Goal: Transaction & Acquisition: Purchase product/service

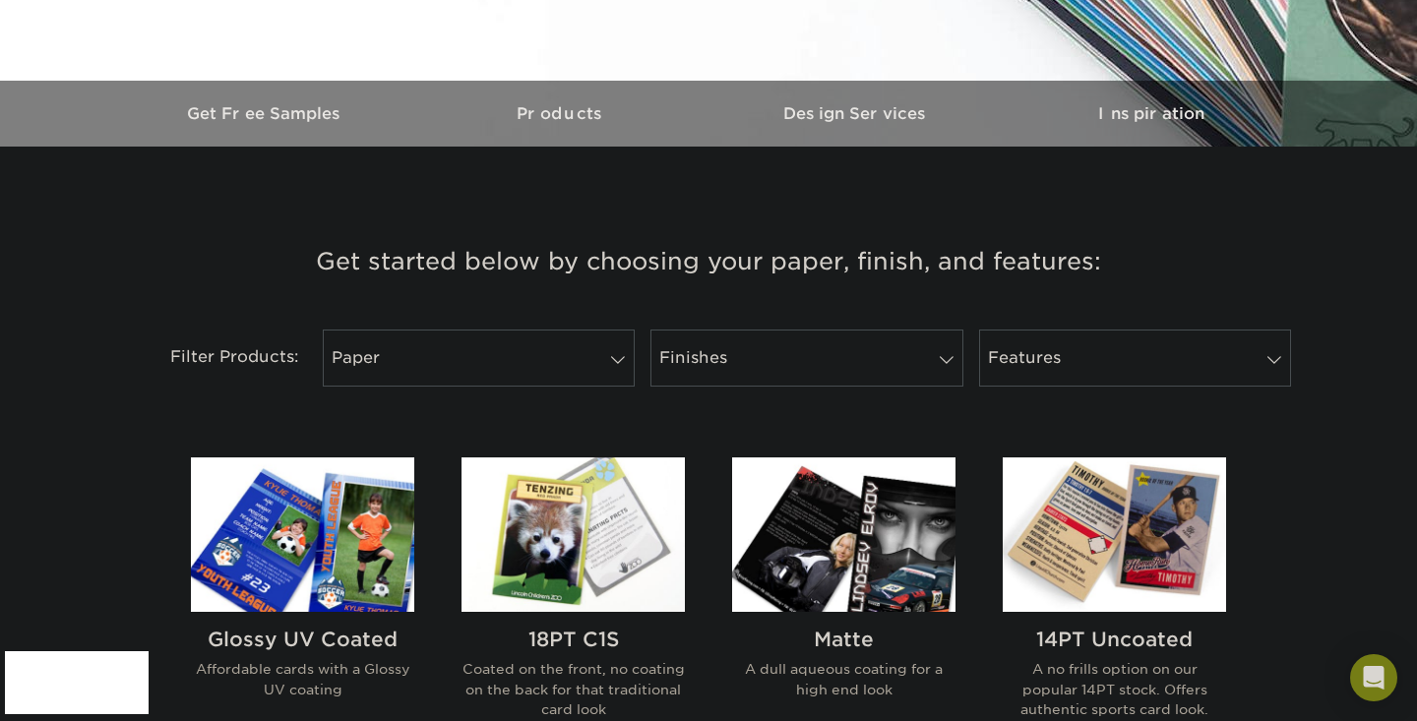
scroll to position [532, 0]
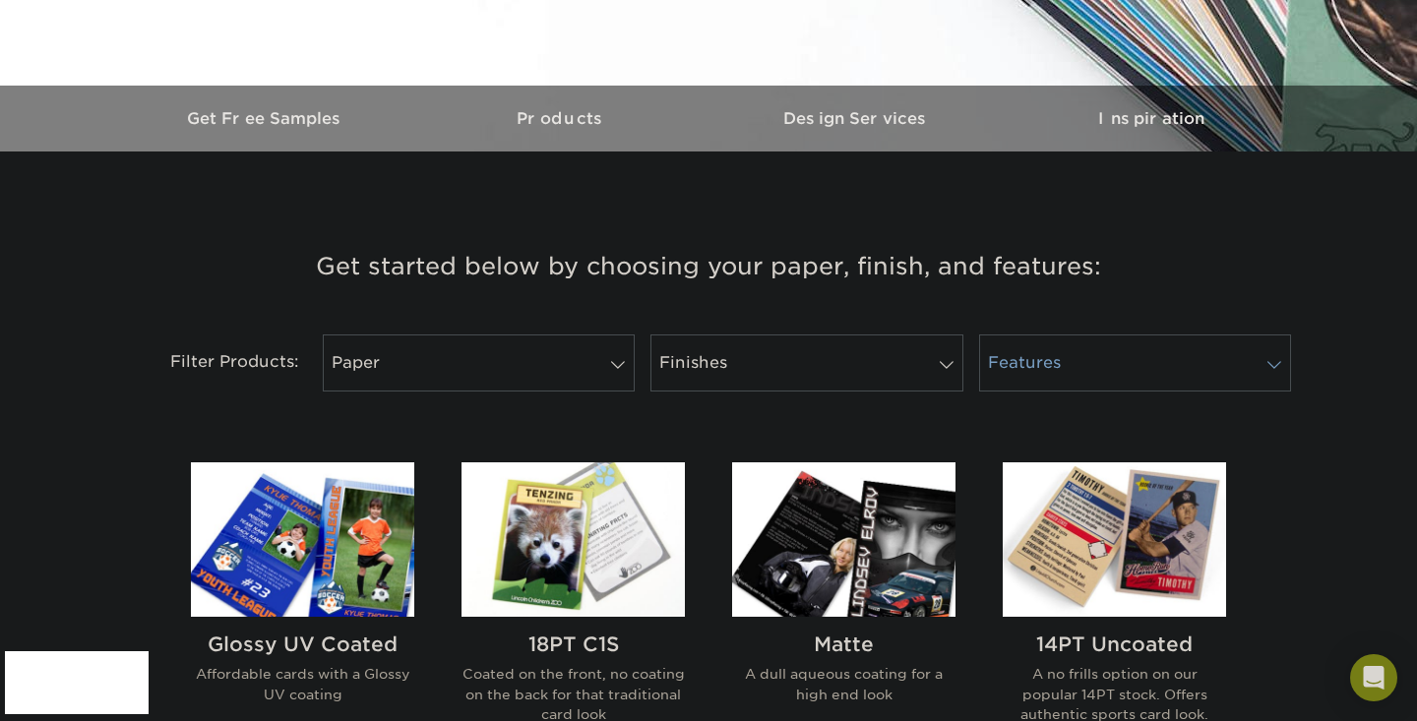
click at [1074, 367] on link "Features" at bounding box center [1135, 363] width 312 height 57
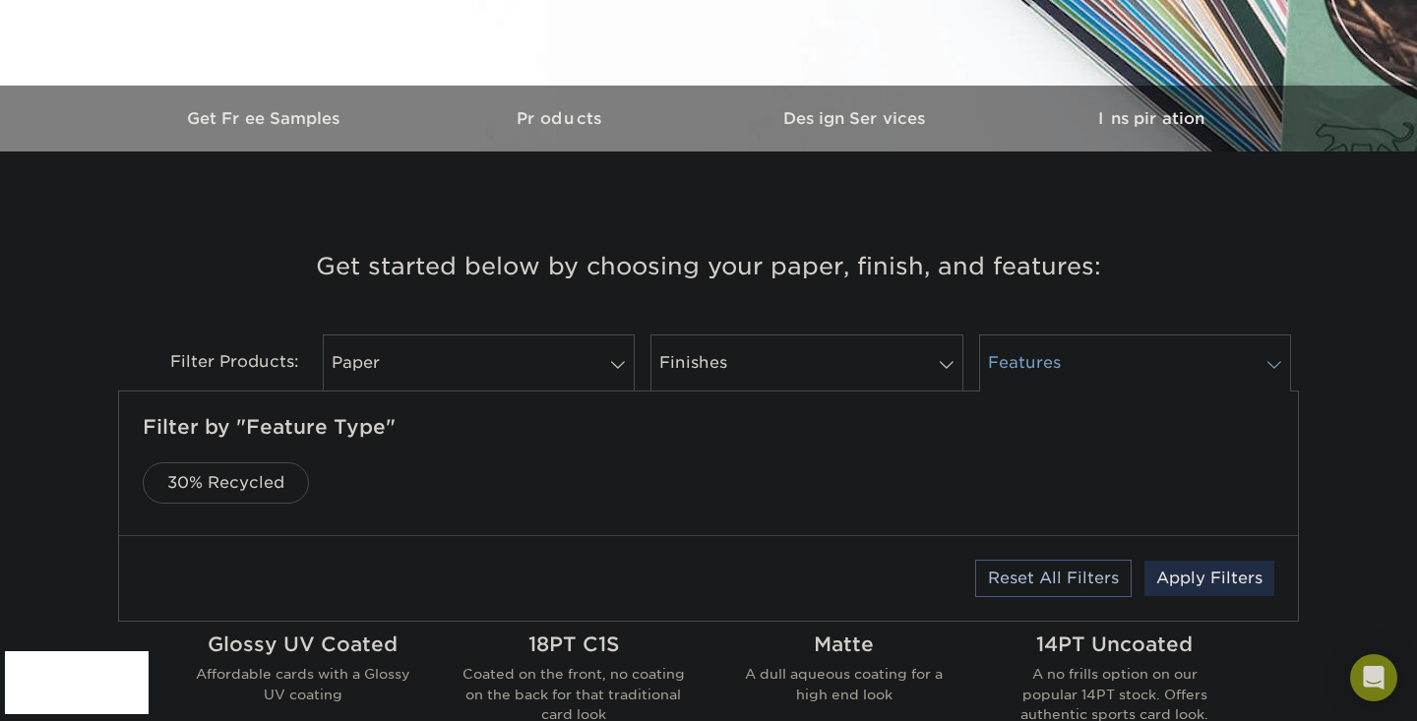
click at [1074, 367] on link "Features" at bounding box center [1135, 363] width 312 height 57
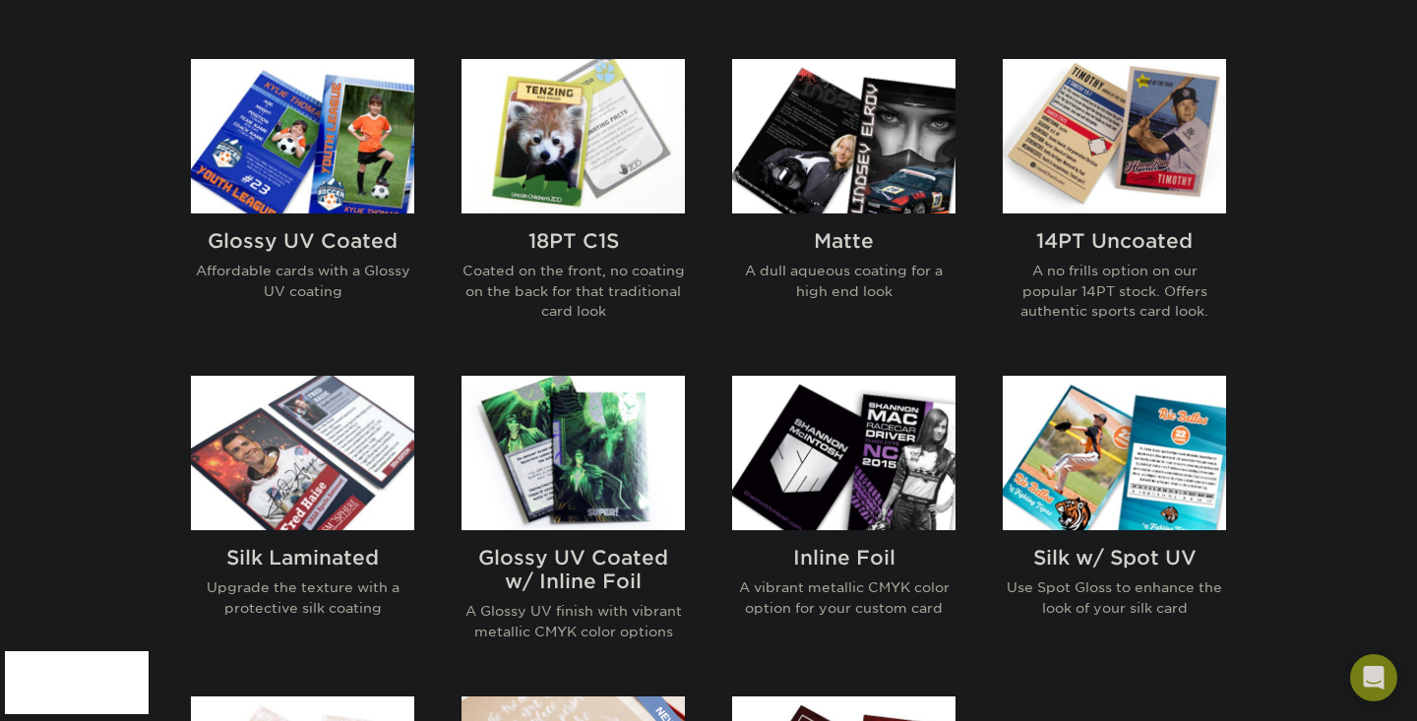
scroll to position [937, 0]
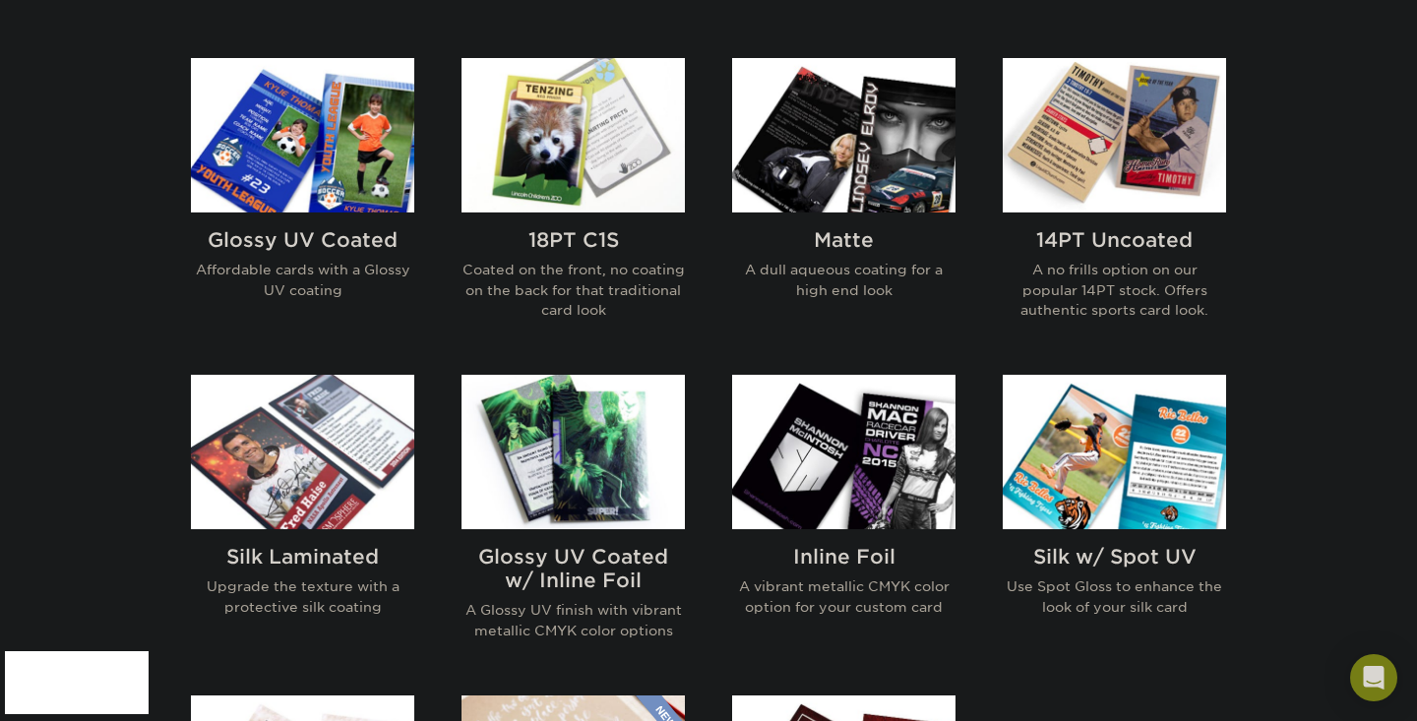
click at [849, 569] on div "Inline Foil A vibrant metallic CMYK color option for your custom card" at bounding box center [843, 588] width 223 height 119
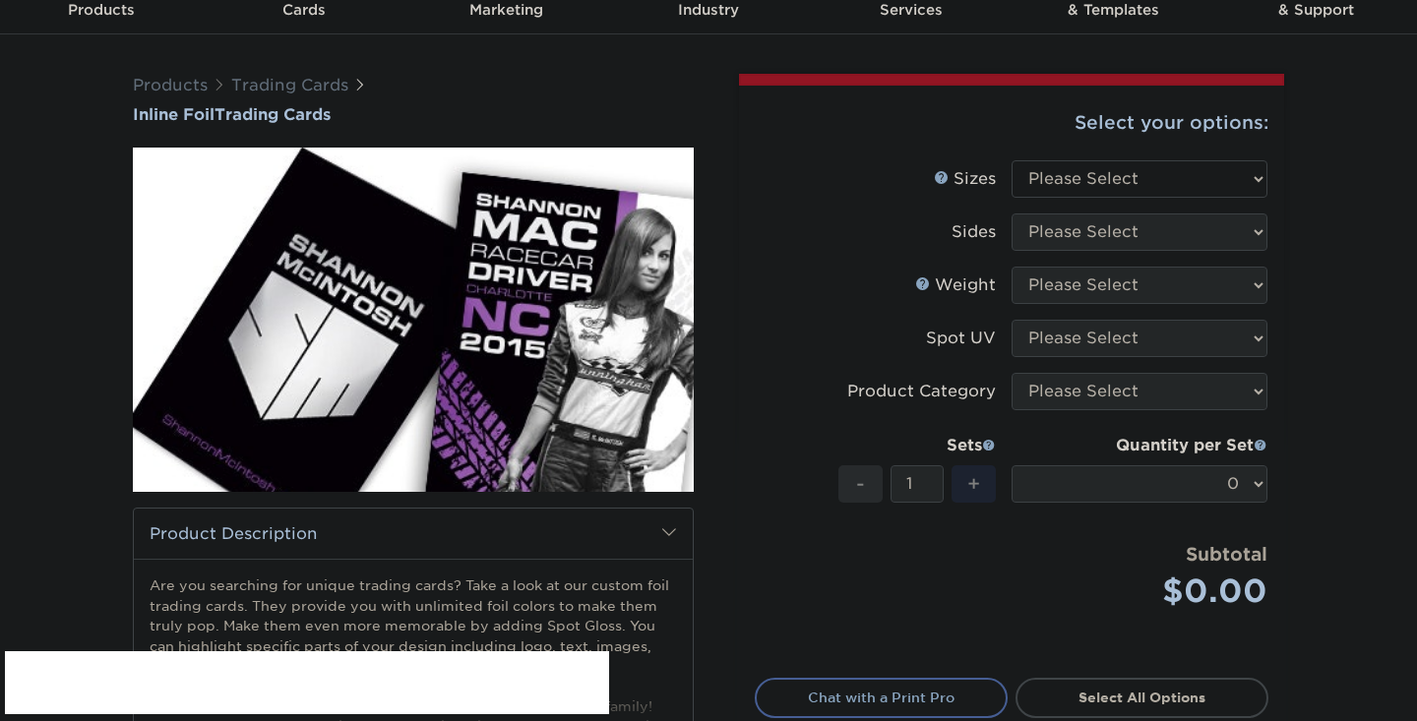
scroll to position [93, 0]
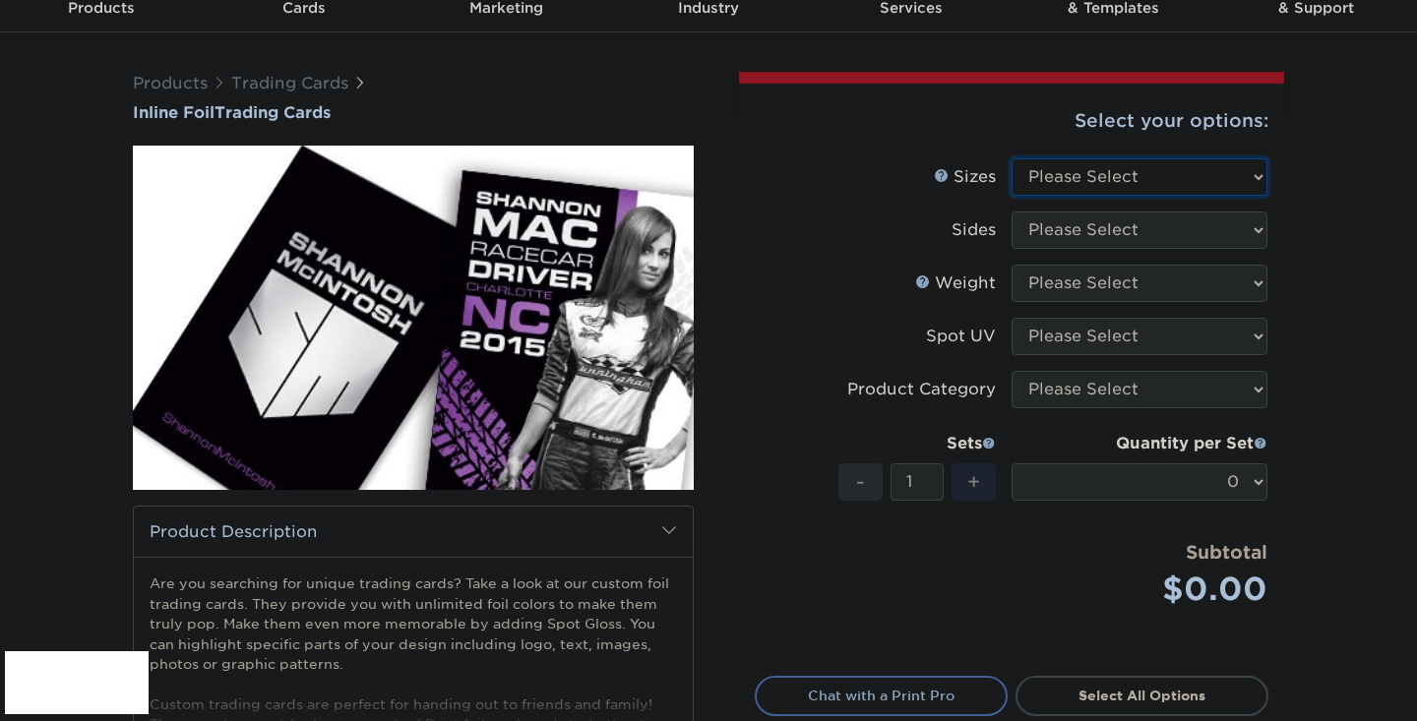
click at [1129, 179] on select "Please Select 2.5" x 3.5"" at bounding box center [1140, 176] width 256 height 37
select select "2.50x3.50"
click at [1012, 158] on select "Please Select 2.5" x 3.5"" at bounding box center [1140, 176] width 256 height 37
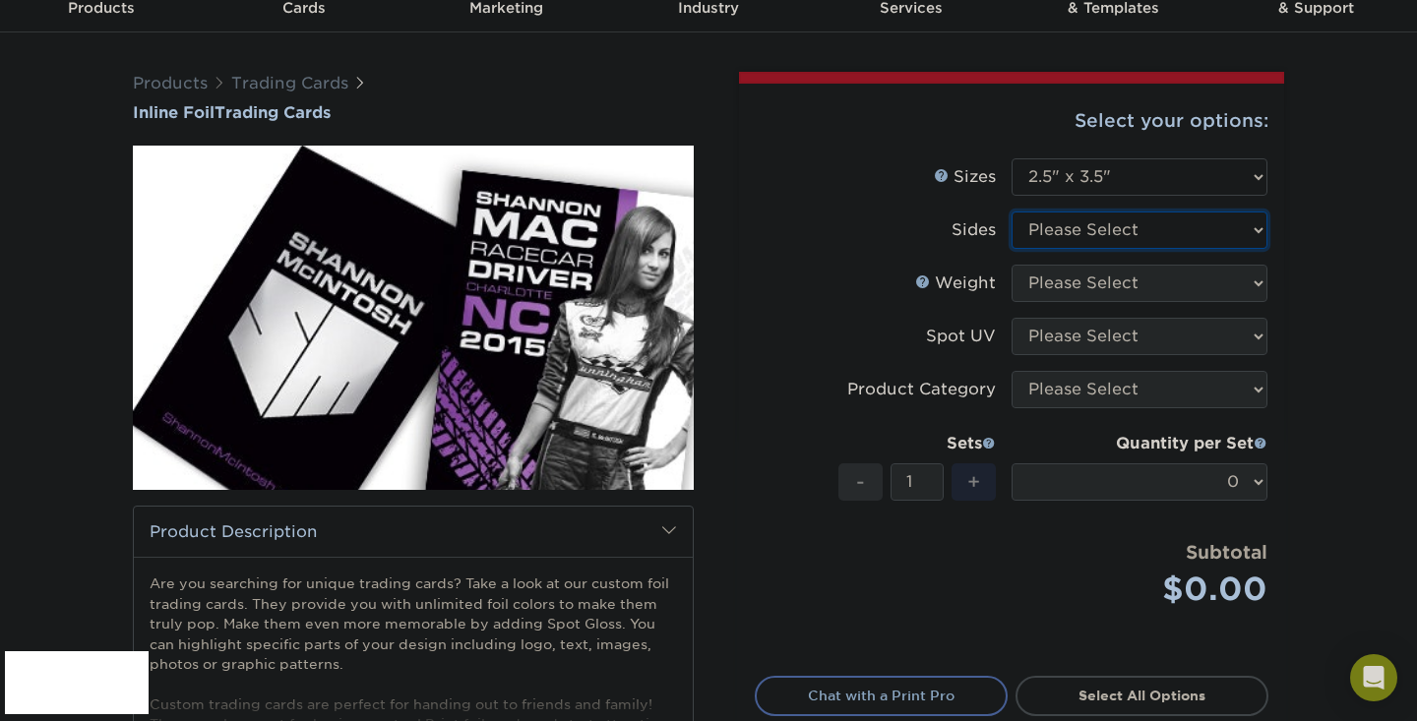
click at [1105, 227] on select "Please Select Print Both Sides - Foil Back Only Print Both Sides - Foil Both Si…" at bounding box center [1140, 230] width 256 height 37
select select "a75ac2f1-9911-48d6-841d-245b5ac08f27"
click at [1012, 212] on select "Please Select Print Both Sides - Foil Back Only Print Both Sides - Foil Both Si…" at bounding box center [1140, 230] width 256 height 37
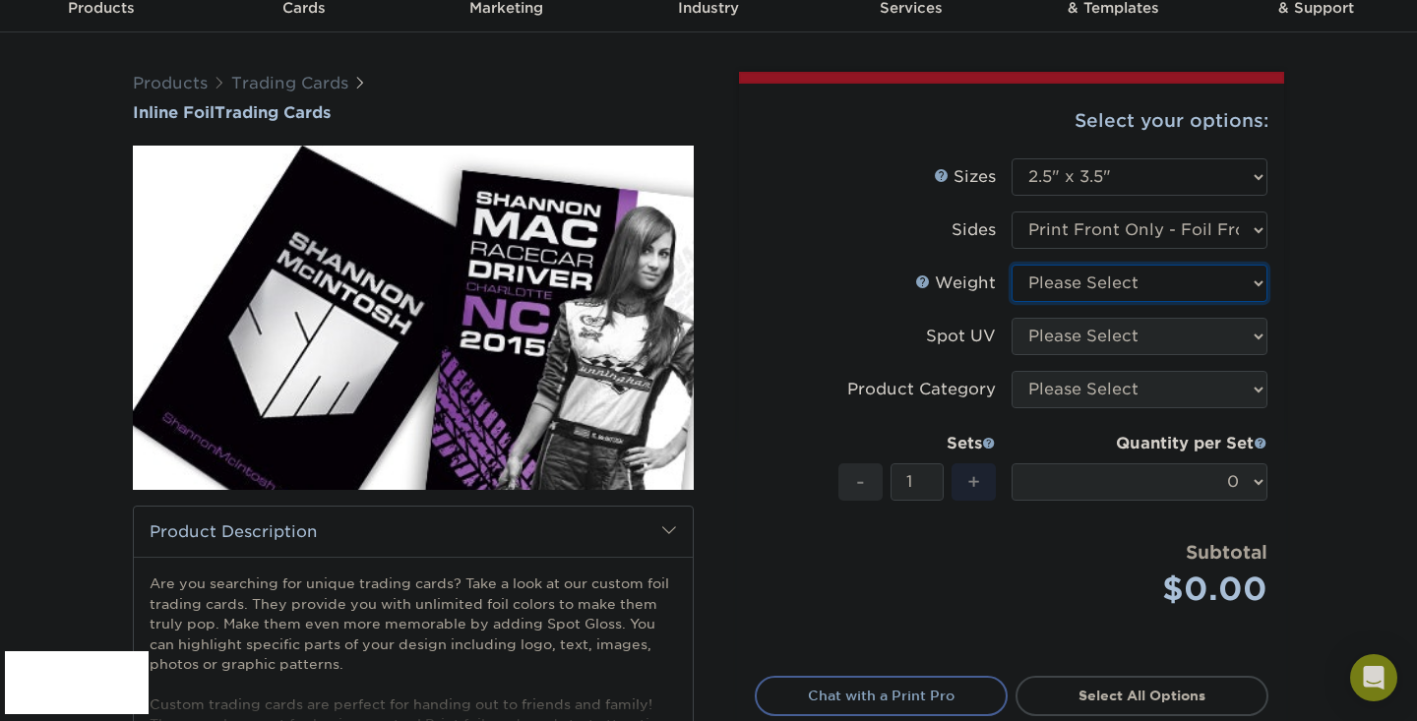
click at [1101, 283] on select "Please Select 16PT" at bounding box center [1140, 283] width 256 height 37
select select "16PT"
click at [1012, 265] on select "Please Select 16PT" at bounding box center [1140, 283] width 256 height 37
click at [1080, 339] on select "Please Select No Spot UV Front Only Back Only" at bounding box center [1140, 336] width 256 height 37
select select "1"
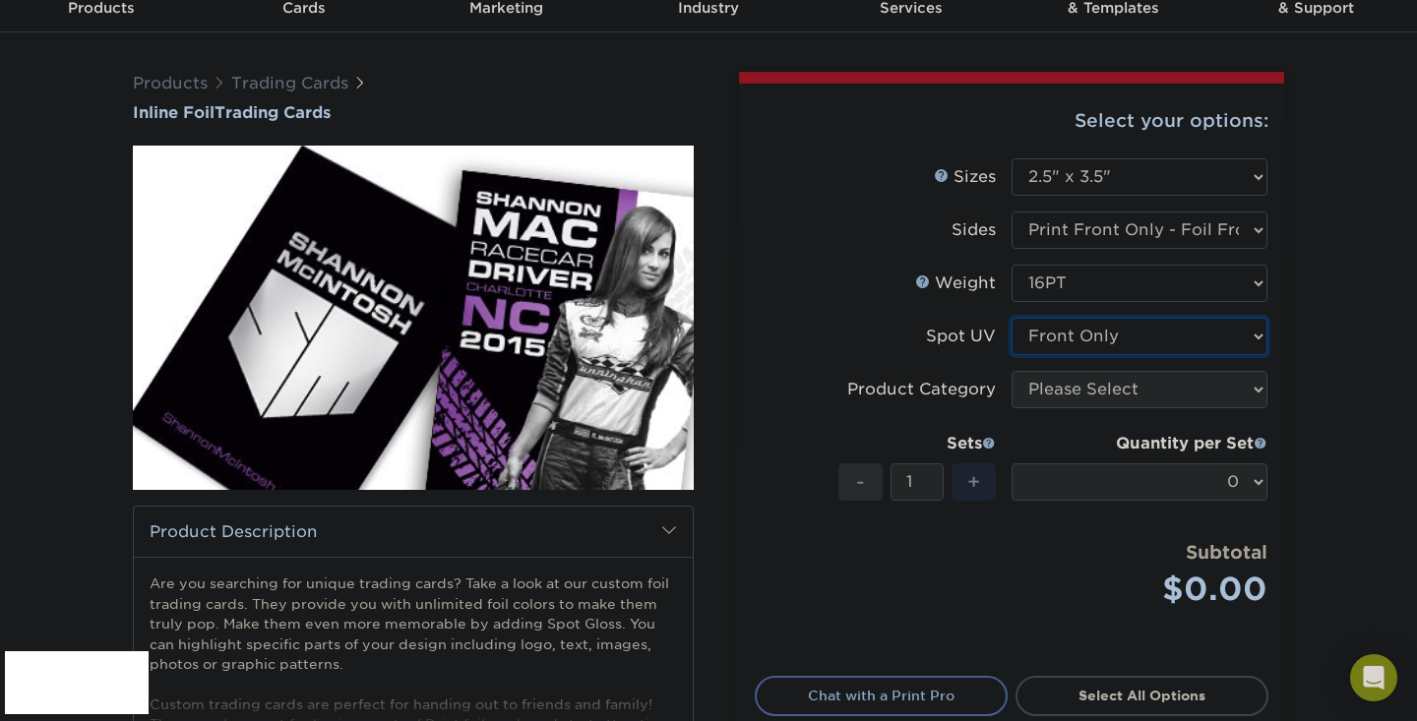
click at [1012, 318] on select "Please Select No Spot UV Front Only Back Only" at bounding box center [1140, 336] width 256 height 37
click at [1077, 391] on form "Sizes Help Sizes Please Select 2.5" x 3.5" Sides Please Select 16PT - 1" at bounding box center [1012, 405] width 514 height 495
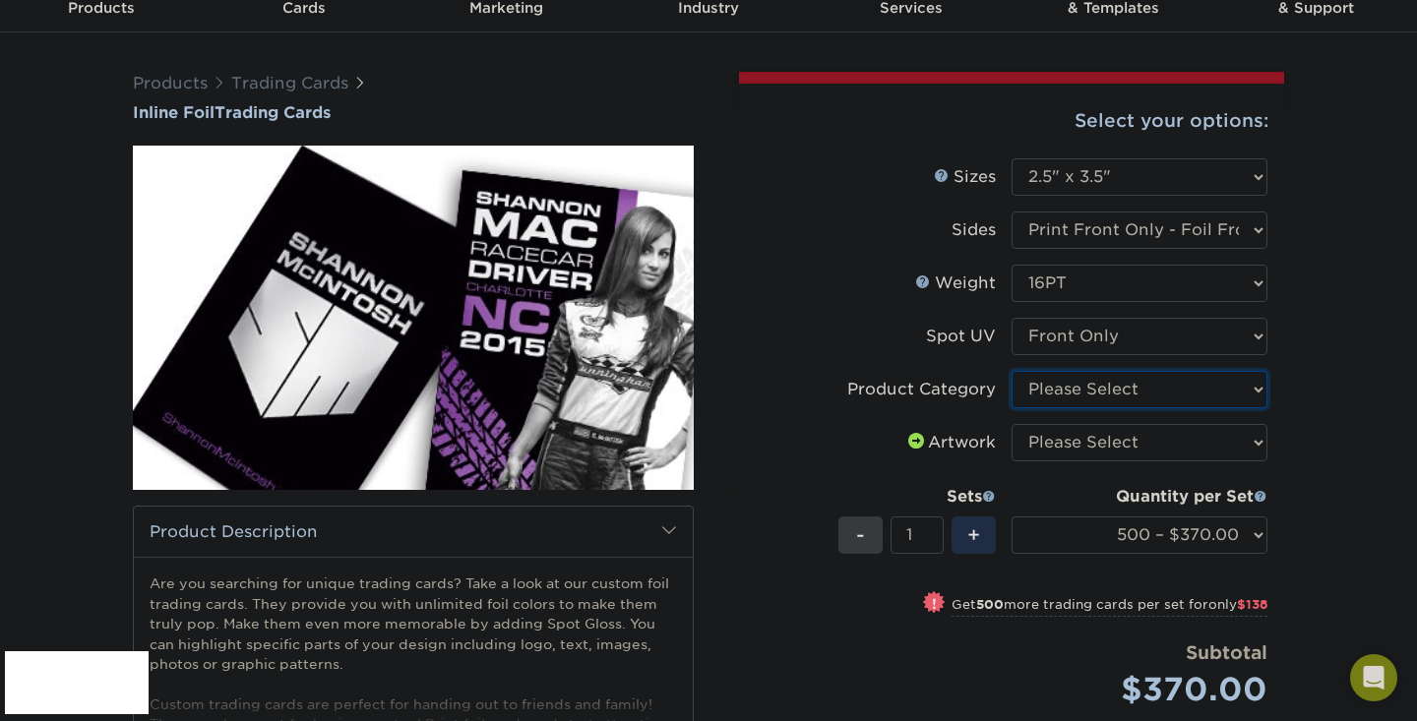
click at [1077, 391] on select "Please Select Trading Cards" at bounding box center [1140, 389] width 256 height 37
select select "c2f9bce9-36c2-409d-b101-c29d9d031e18"
click at [1012, 371] on select "Please Select Trading Cards" at bounding box center [1140, 389] width 256 height 37
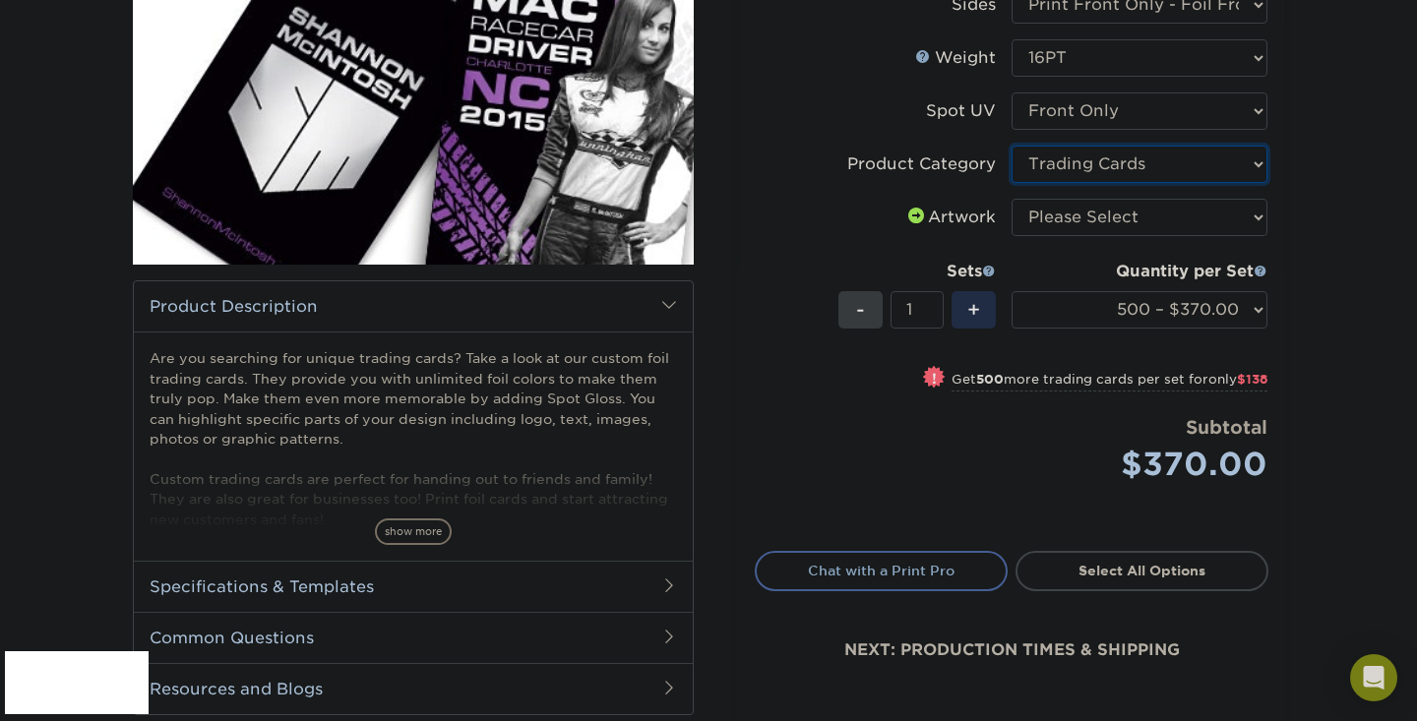
scroll to position [293, 0]
